Goal: Task Accomplishment & Management: Complete application form

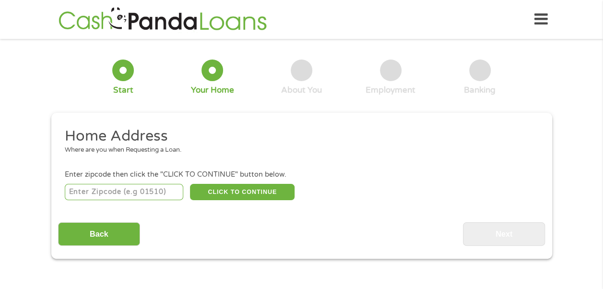
click at [109, 194] on input "number" at bounding box center [124, 192] width 118 height 16
type input "27893"
select select "[US_STATE]"
click at [228, 187] on button "CLICK TO CONTINUE" at bounding box center [242, 192] width 105 height 16
type input "27893"
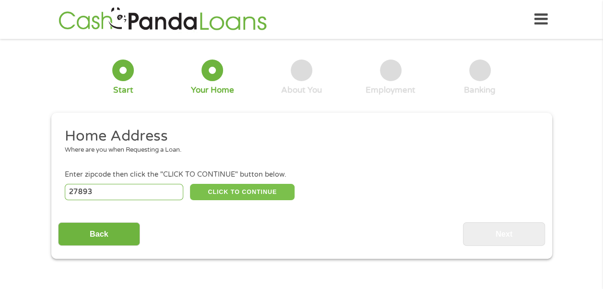
type input "[PERSON_NAME]"
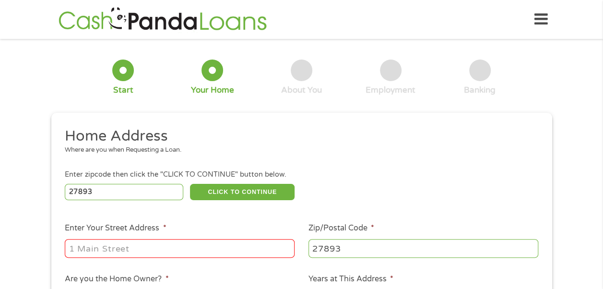
click at [103, 251] on input "Enter Your Street Address *" at bounding box center [180, 248] width 230 height 18
type input "[STREET_ADDRESS]"
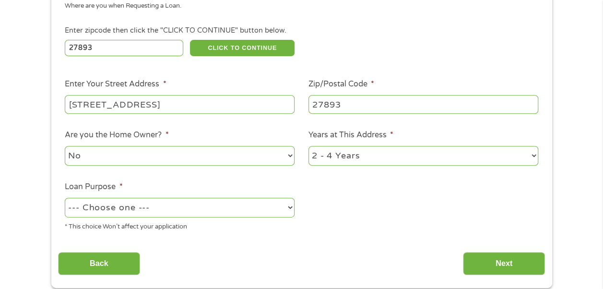
scroll to position [149, 0]
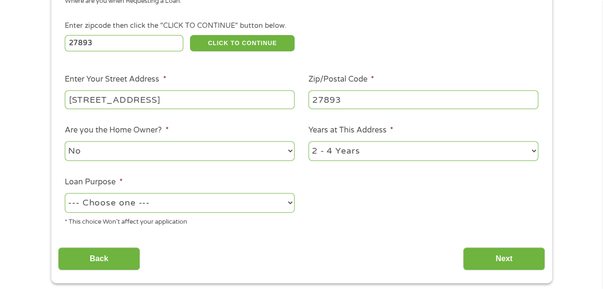
click at [374, 155] on select "1 Year or less 1 - 2 Years 2 - 4 Years Over 4 Years" at bounding box center [423, 151] width 230 height 20
select select "60months"
click at [308, 141] on select "1 Year or less 1 - 2 Years 2 - 4 Years Over 4 Years" at bounding box center [423, 151] width 230 height 20
click at [251, 211] on select "--- Choose one --- Pay Bills Debt Consolidation Home Improvement Major Purchase…" at bounding box center [180, 203] width 230 height 20
select select "paybills"
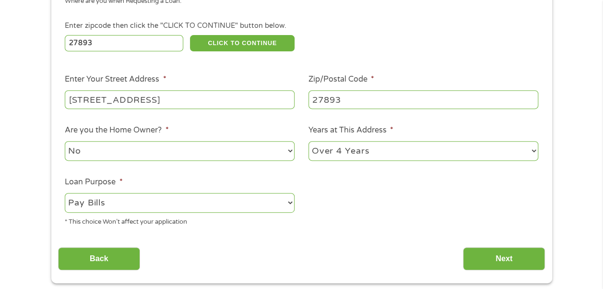
click at [65, 193] on select "--- Choose one --- Pay Bills Debt Consolidation Home Improvement Major Purchase…" at bounding box center [180, 203] width 230 height 20
click at [500, 260] on input "Next" at bounding box center [504, 258] width 82 height 23
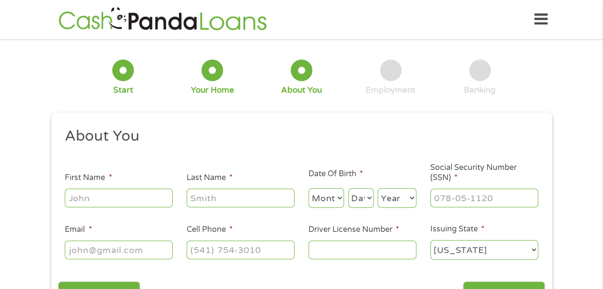
scroll to position [0, 0]
click at [137, 201] on input "First Name *" at bounding box center [119, 197] width 108 height 18
type input "Shameekia"
type input "[PERSON_NAME]"
select select "7"
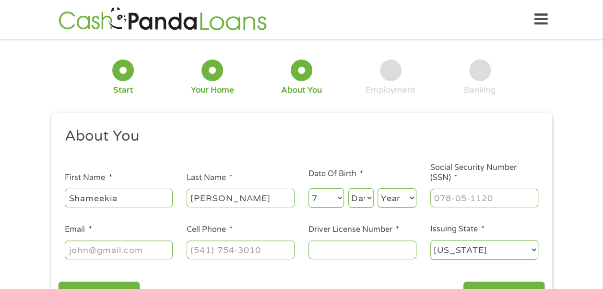
select select "6"
select select "1982"
type input "[EMAIL_ADDRESS][DOMAIN_NAME]"
type input "[PHONE_NUMBER]"
click at [469, 201] on input "Social Security Number (SSN) *" at bounding box center [484, 197] width 108 height 18
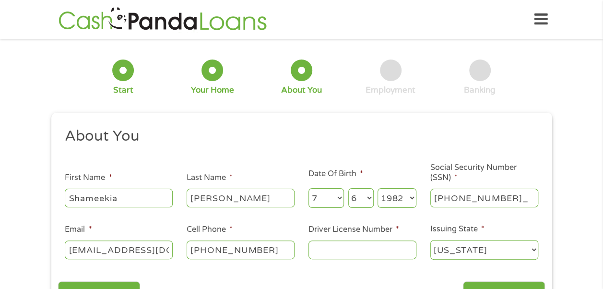
type input "239-45-6846"
click at [360, 248] on input "Driver License Number *" at bounding box center [362, 249] width 108 height 18
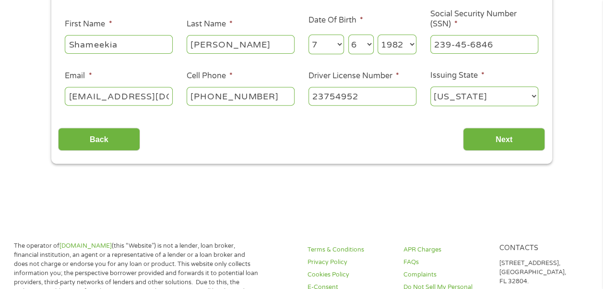
scroll to position [155, 0]
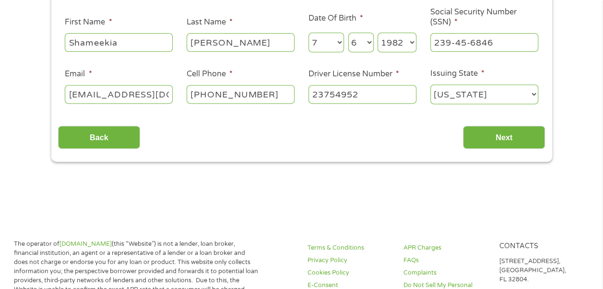
type input "23754952"
click at [502, 139] on input "Next" at bounding box center [504, 137] width 82 height 23
click at [483, 140] on input "Next" at bounding box center [504, 137] width 82 height 23
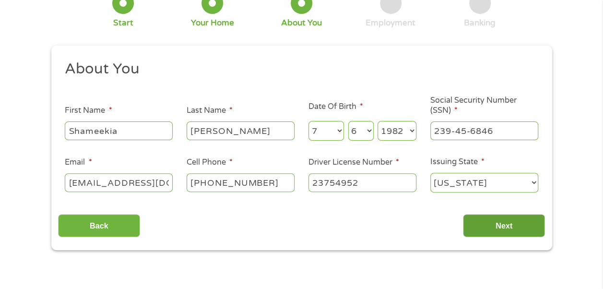
scroll to position [69, 0]
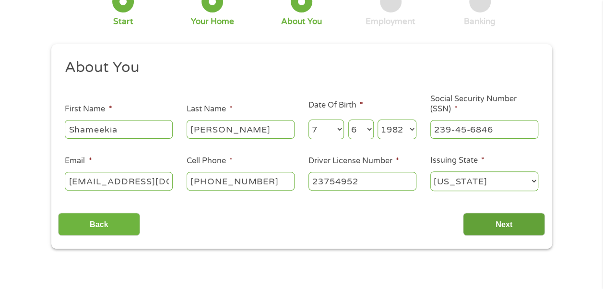
click at [509, 225] on input "Next" at bounding box center [504, 223] width 82 height 23
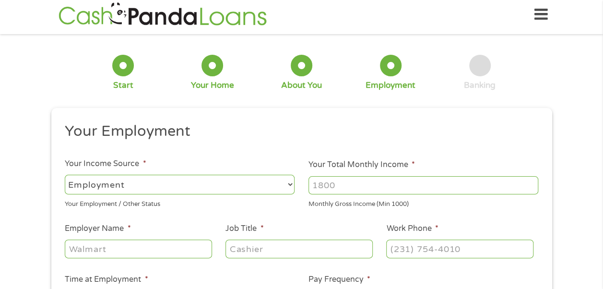
scroll to position [0, 0]
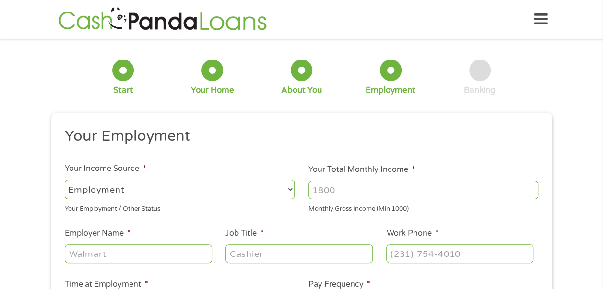
click at [225, 191] on select "--- Choose one --- Employment [DEMOGRAPHIC_DATA] Benefits" at bounding box center [180, 189] width 230 height 20
click at [352, 191] on input "Your Total Monthly Income *" at bounding box center [423, 190] width 230 height 18
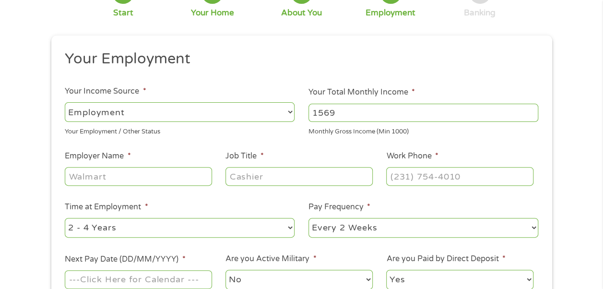
scroll to position [82, 0]
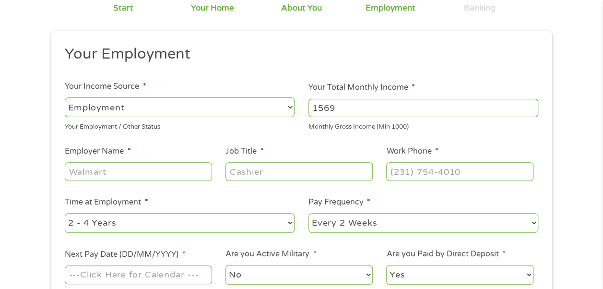
type input "1569"
click at [163, 173] on input "Employer Name *" at bounding box center [138, 171] width 147 height 18
type input "garden of [GEOGRAPHIC_DATA]"
type input "dietary mananger"
click at [449, 175] on input "Work Phone *" at bounding box center [459, 171] width 147 height 18
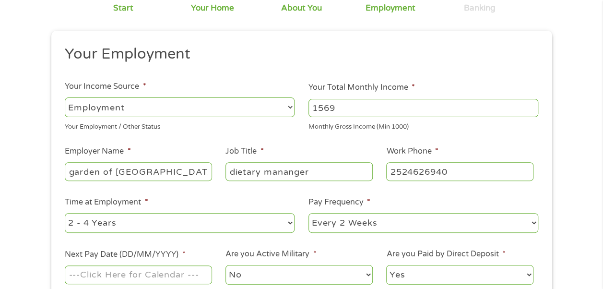
type input "[PHONE_NUMBER]"
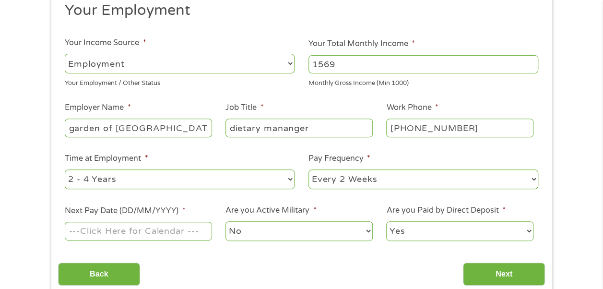
scroll to position [141, 0]
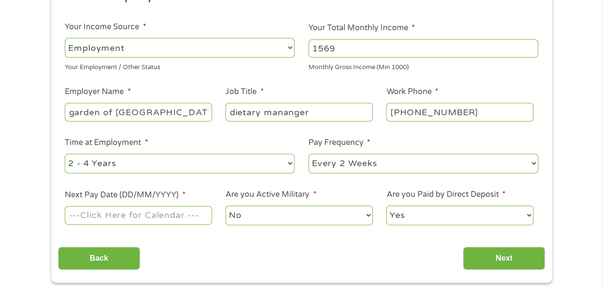
click at [221, 167] on select "--- Choose one --- 1 Year or less 1 - 2 Years 2 - 4 Years Over 4 Years" at bounding box center [180, 163] width 230 height 20
select select "60months"
click at [65, 153] on select "--- Choose one --- 1 Year or less 1 - 2 Years 2 - 4 Years Over 4 Years" at bounding box center [180, 163] width 230 height 20
click at [187, 221] on input "Next Pay Date (DD/MM/YYYY) *" at bounding box center [138, 215] width 147 height 18
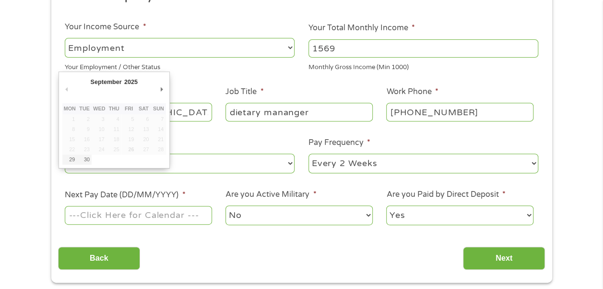
type input "[DATE]"
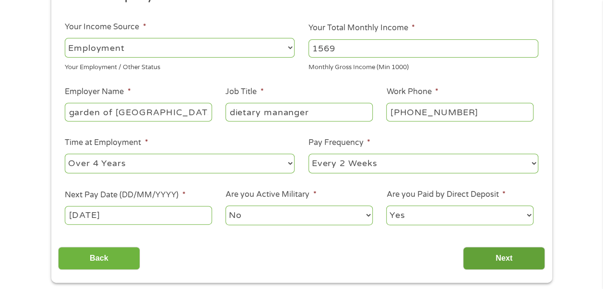
click at [513, 268] on input "Next" at bounding box center [504, 257] width 82 height 23
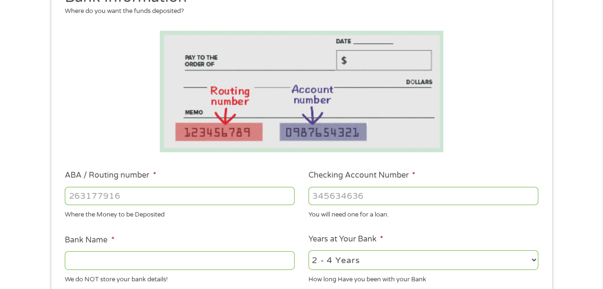
scroll to position [141, 0]
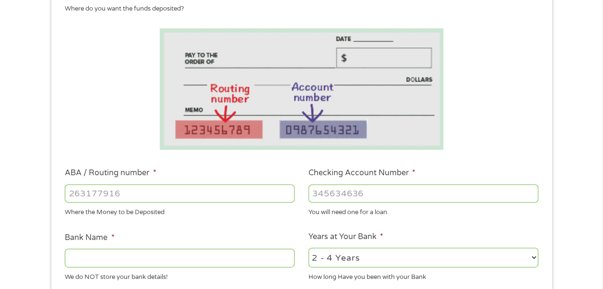
click at [230, 195] on input "ABA / Routing number *" at bounding box center [180, 193] width 230 height 18
click at [369, 194] on input "Checking Account Number *" at bounding box center [423, 193] width 230 height 18
click at [169, 198] on input "57988013" at bounding box center [180, 193] width 230 height 18
type input "5"
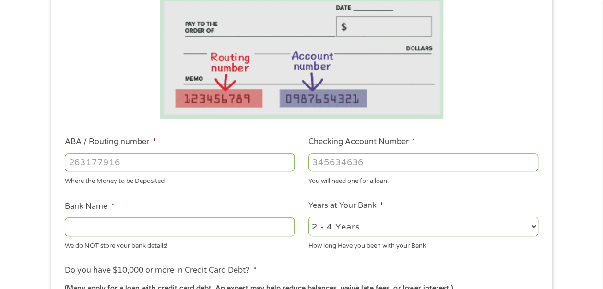
scroll to position [176, 0]
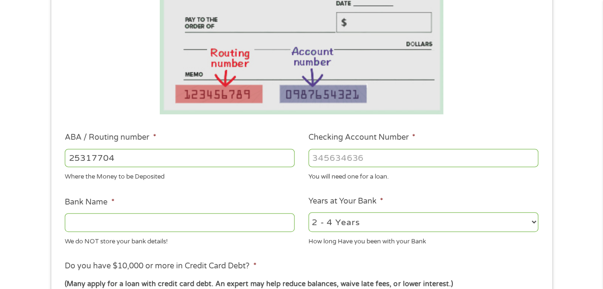
type input "253177049"
type input "STATE EMPLOYEES CREDIT UNION"
type input "253177049"
click at [384, 162] on input "Checking Account Number *" at bounding box center [423, 158] width 230 height 18
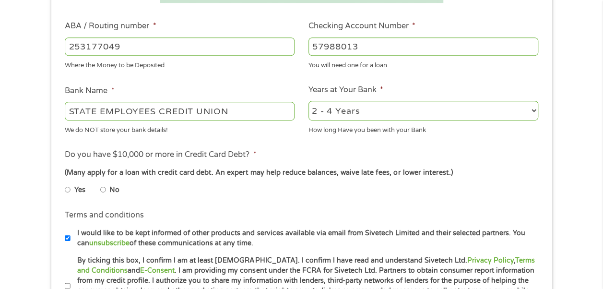
scroll to position [289, 0]
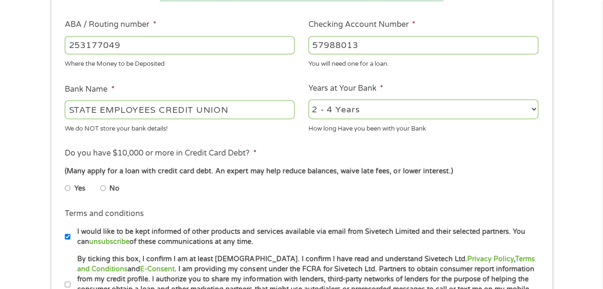
type input "57988013"
click at [104, 191] on input "No" at bounding box center [103, 187] width 6 height 15
radio input "true"
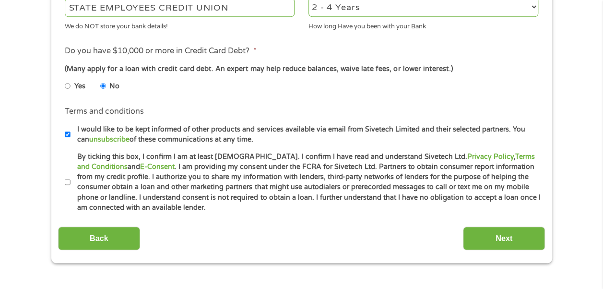
scroll to position [393, 0]
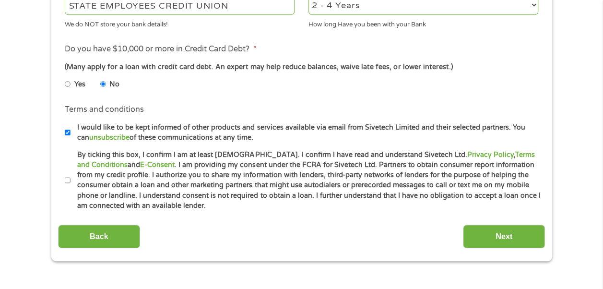
click at [69, 186] on input "By ticking this box, I confirm I am at least [DEMOGRAPHIC_DATA]. I confirm I ha…" at bounding box center [68, 180] width 6 height 15
checkbox input "true"
click at [509, 237] on input "Next" at bounding box center [504, 235] width 82 height 23
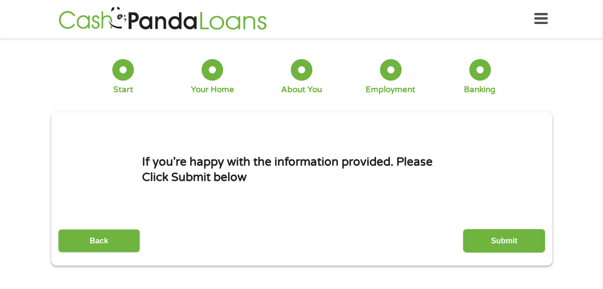
scroll to position [0, 0]
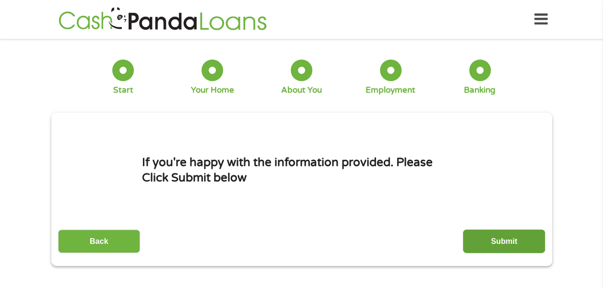
click at [515, 238] on input "Submit" at bounding box center [504, 240] width 82 height 23
